Goal: Task Accomplishment & Management: Complete application form

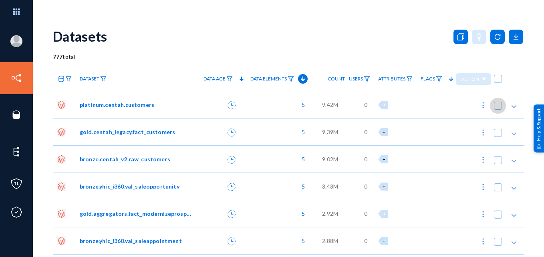
click at [496, 105] on span at bounding box center [498, 106] width 8 height 8
click at [498, 109] on input "checkbox" at bounding box center [498, 109] width 1 height 1
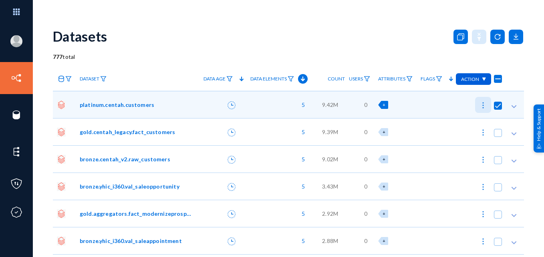
click at [480, 106] on img at bounding box center [483, 105] width 8 height 8
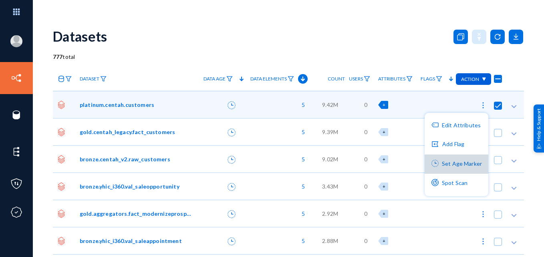
click at [457, 165] on button "Set Age Marker" at bounding box center [457, 164] width 64 height 19
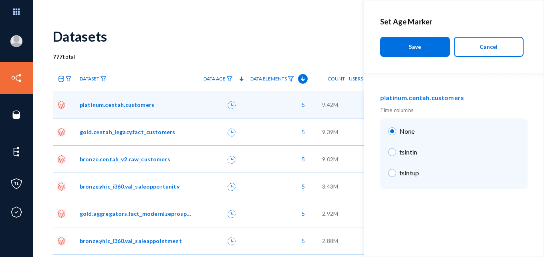
click at [493, 47] on span "Cancel" at bounding box center [488, 46] width 18 height 7
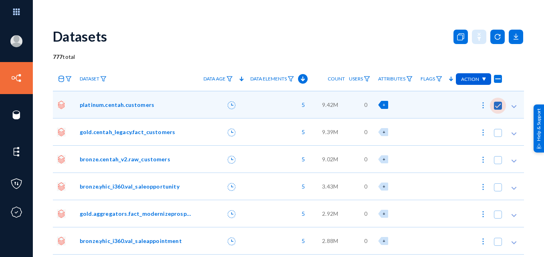
click at [497, 102] on span at bounding box center [498, 106] width 8 height 8
click at [498, 109] on input "checkbox" at bounding box center [498, 109] width 1 height 1
checkbox input "false"
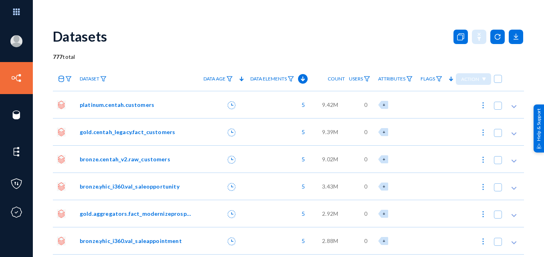
click at [380, 36] on div "Datasets" at bounding box center [288, 36] width 471 height 32
click at [436, 79] on img at bounding box center [439, 79] width 6 height 6
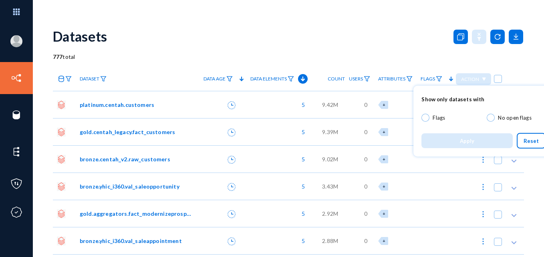
click at [379, 54] on div at bounding box center [272, 128] width 544 height 257
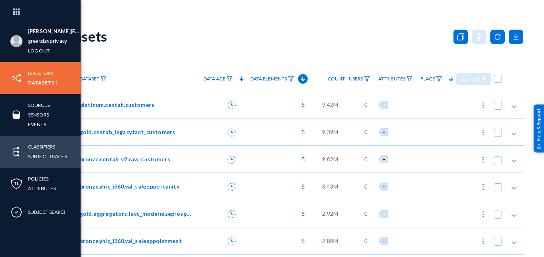
click at [42, 145] on link "Classifiers" at bounding box center [41, 146] width 27 height 9
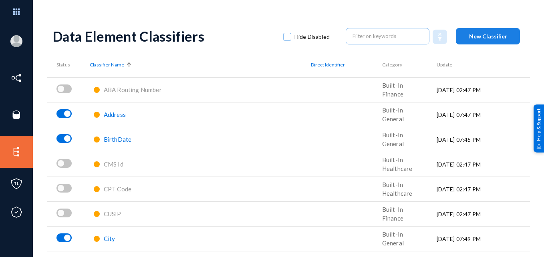
click at [479, 34] on span "New Classifier" at bounding box center [488, 36] width 38 height 7
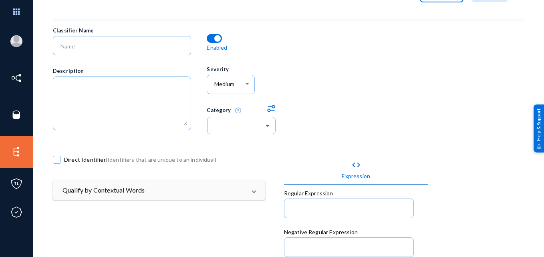
scroll to position [42, 0]
click at [240, 81] on div "Medium" at bounding box center [228, 84] width 29 height 7
click at [298, 73] on div at bounding box center [272, 128] width 544 height 257
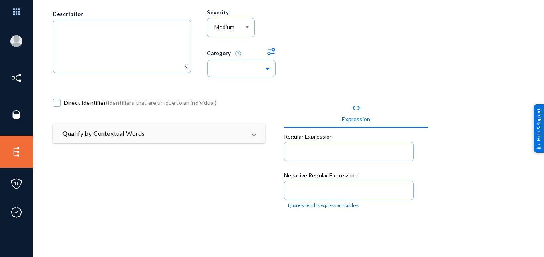
scroll to position [99, 0]
click at [322, 152] on input at bounding box center [350, 152] width 118 height 7
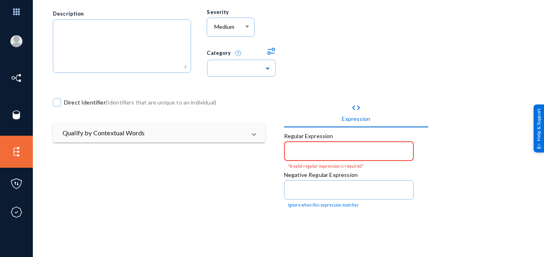
click at [344, 81] on div at bounding box center [399, 27] width 231 height 115
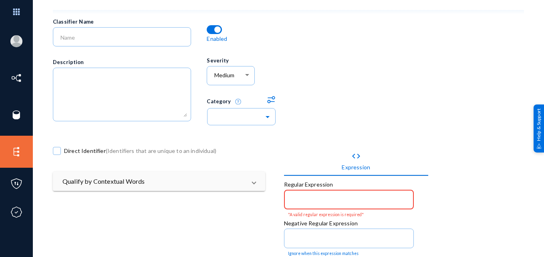
scroll to position [0, 0]
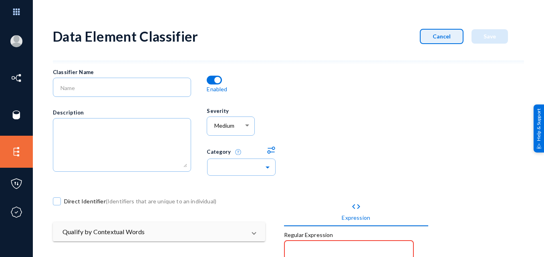
click at [428, 39] on button "Cancel" at bounding box center [442, 36] width 44 height 15
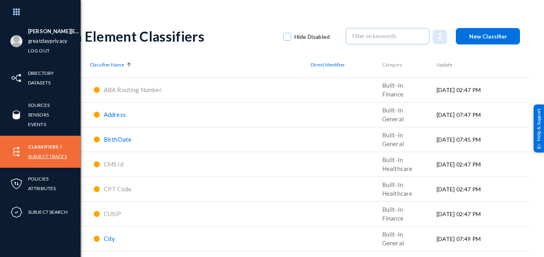
click at [45, 157] on link "Subject Traces" at bounding box center [47, 156] width 39 height 9
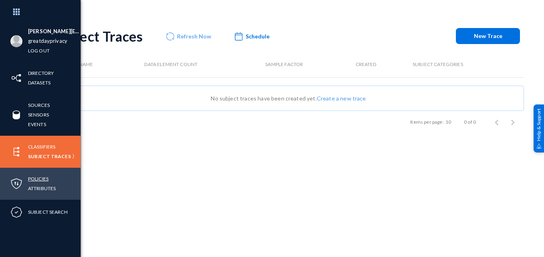
click at [40, 179] on link "Policies" at bounding box center [38, 178] width 20 height 9
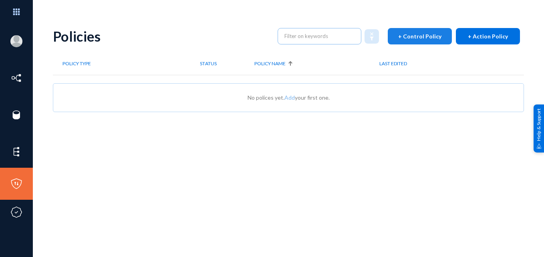
click at [416, 39] on span "+ Control Policy" at bounding box center [419, 36] width 43 height 7
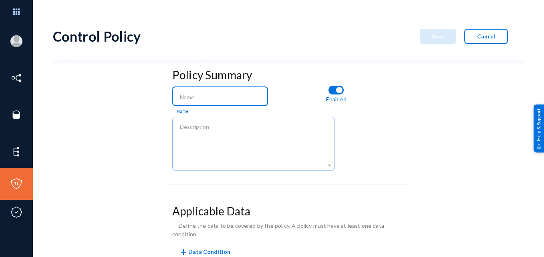
click at [201, 97] on input at bounding box center [222, 97] width 84 height 7
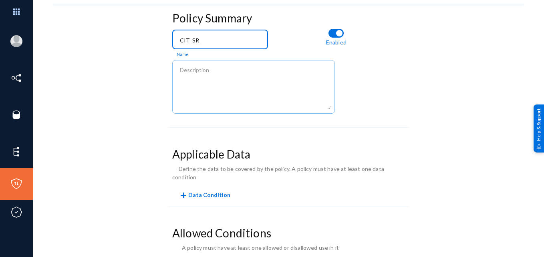
scroll to position [102, 0]
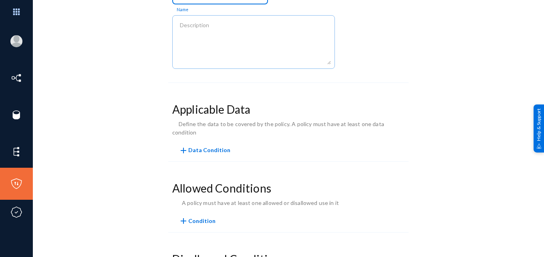
type input "CIT_SR"
click at [212, 147] on span "add Data Condition" at bounding box center [205, 150] width 52 height 7
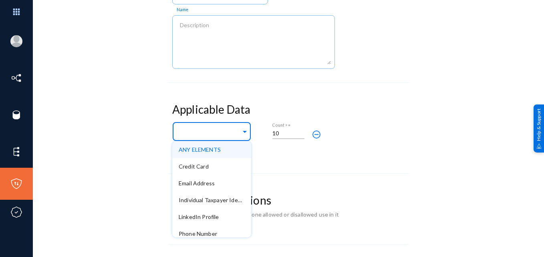
click at [244, 130] on span at bounding box center [244, 131] width 7 height 8
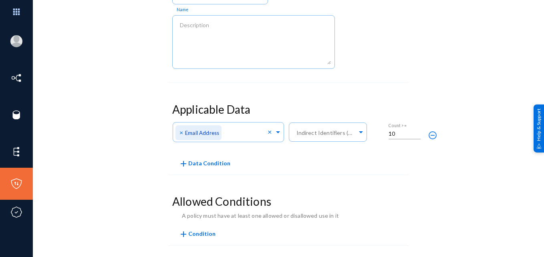
click at [333, 89] on form "Policy Summary CIT_SR Name Enabled Applicable Data Any of Direct Identifiers × …" at bounding box center [288, 183] width 240 height 440
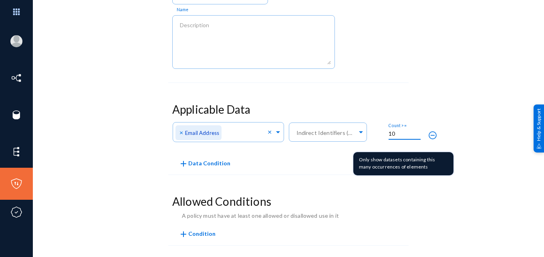
click at [399, 134] on input "10" at bounding box center [405, 133] width 32 height 7
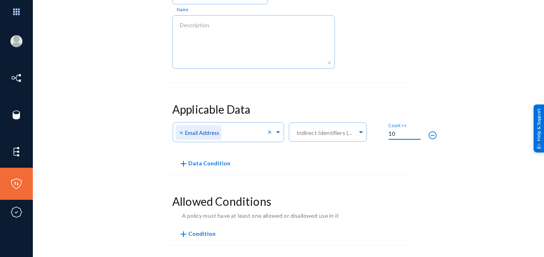
type input "1"
type input "2500"
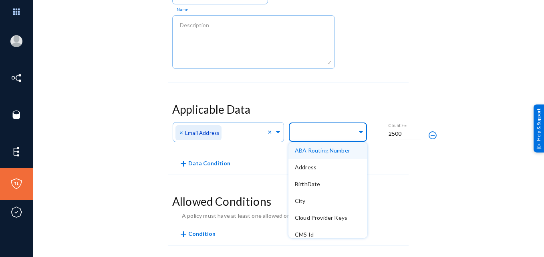
click at [357, 128] on span at bounding box center [360, 131] width 7 height 8
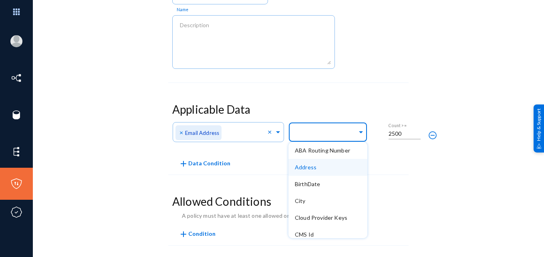
click at [329, 171] on div "Address" at bounding box center [327, 167] width 79 height 17
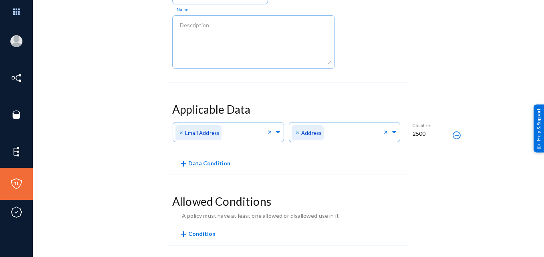
click at [350, 96] on form "Policy Summary CIT_SR Name Enabled Applicable Data Any of Direct Identifiers × …" at bounding box center [288, 183] width 240 height 440
click at [296, 131] on span "×" at bounding box center [299, 133] width 6 height 8
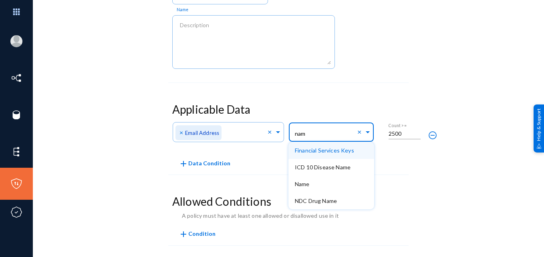
type input "name"
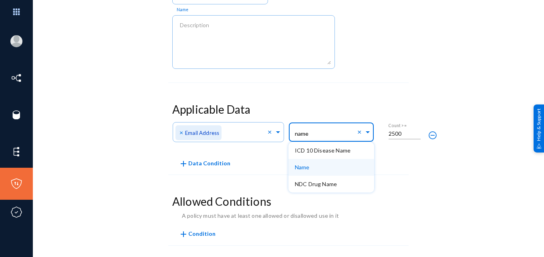
click at [304, 172] on div "Name" at bounding box center [331, 167] width 86 height 17
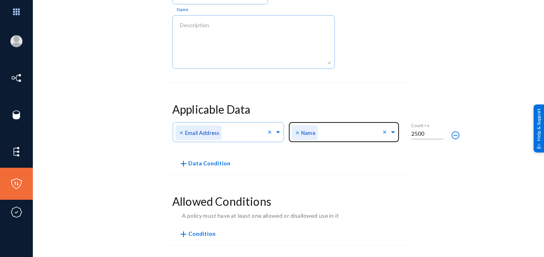
click at [116, 152] on div "Policy Summary CIT_SR Name Enabled Applicable Data Any of Direct Identifiers × …" at bounding box center [288, 183] width 471 height 440
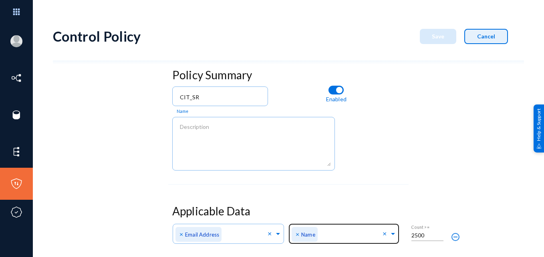
click at [475, 42] on button "Cancel" at bounding box center [486, 36] width 44 height 15
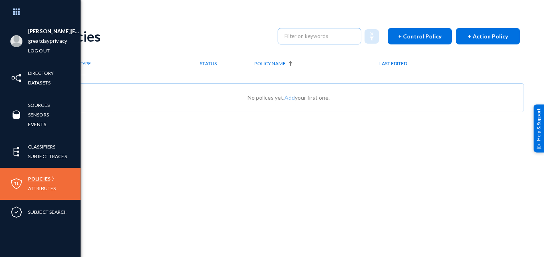
click at [38, 177] on link "Policies" at bounding box center [39, 178] width 22 height 9
click at [36, 51] on link "Log out" at bounding box center [39, 50] width 22 height 9
